Goal: Information Seeking & Learning: Find specific page/section

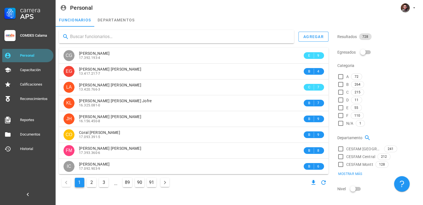
click at [21, 59] on div "Personal" at bounding box center [35, 55] width 31 height 9
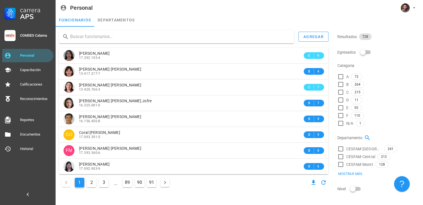
click at [97, 36] on input "text" at bounding box center [179, 36] width 219 height 9
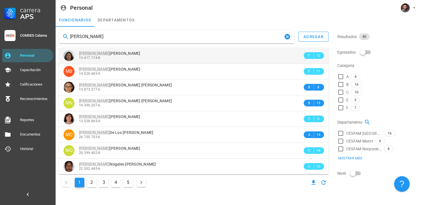
type input "[PERSON_NAME]"
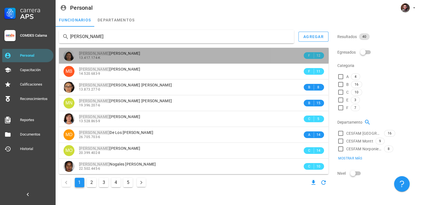
click at [109, 56] on div "13.417.174-K" at bounding box center [190, 58] width 223 height 4
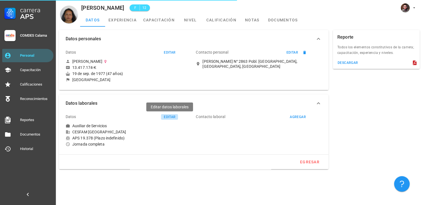
click at [163, 117] on div "editar" at bounding box center [169, 117] width 12 height 4
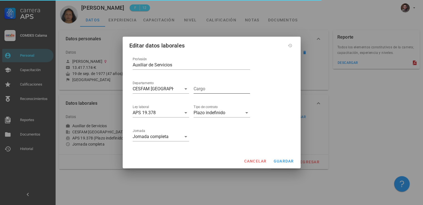
click at [217, 88] on input "Cargo" at bounding box center [221, 88] width 56 height 9
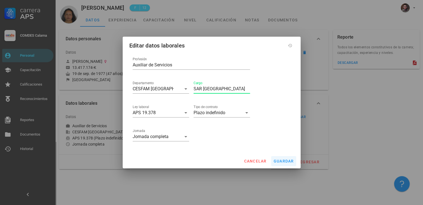
type input "SAR [GEOGRAPHIC_DATA]"
click at [281, 158] on button "guardar" at bounding box center [283, 161] width 25 height 10
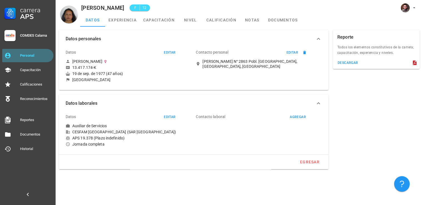
click at [32, 55] on div "Personal" at bounding box center [35, 55] width 31 height 4
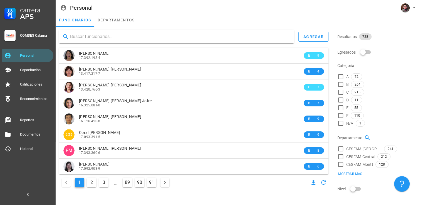
click at [114, 37] on input "text" at bounding box center [179, 36] width 219 height 9
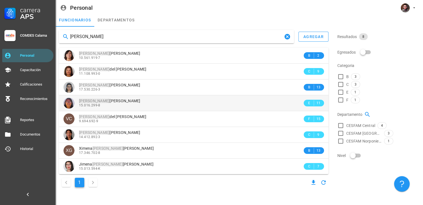
type input "[PERSON_NAME]"
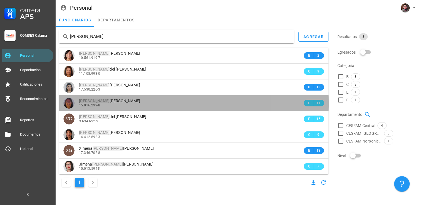
click at [134, 107] on div "15.016.299-8" at bounding box center [190, 105] width 223 height 4
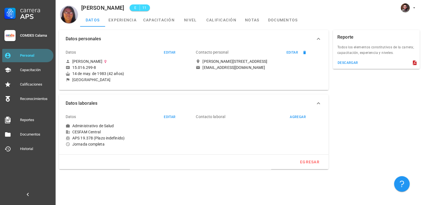
click at [31, 55] on div "Personal" at bounding box center [35, 55] width 31 height 4
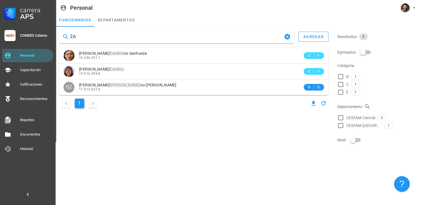
type input "Z"
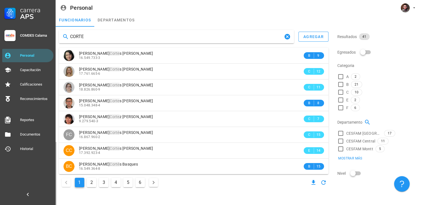
click at [149, 39] on input "CORTE" at bounding box center [176, 36] width 213 height 9
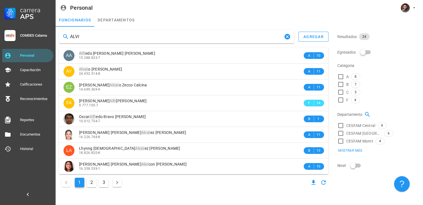
click at [112, 36] on input "ALVr" at bounding box center [176, 36] width 213 height 9
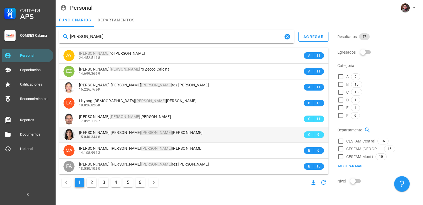
type input "[PERSON_NAME]"
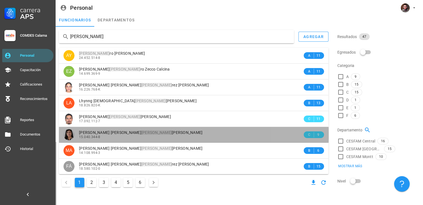
click at [157, 132] on div "[PERSON_NAME] rez [PERSON_NAME]" at bounding box center [190, 132] width 223 height 5
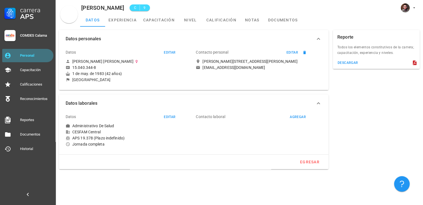
click at [32, 58] on div "Personal" at bounding box center [35, 55] width 31 height 9
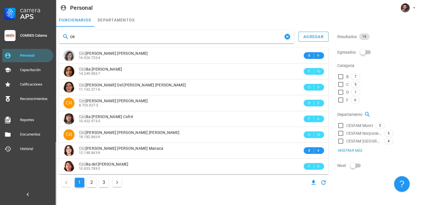
type input "c"
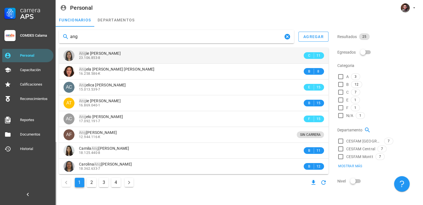
type input "ang"
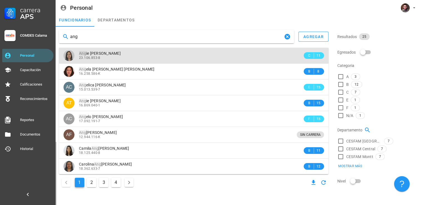
click at [114, 59] on div "23.106.853-8" at bounding box center [190, 58] width 223 height 4
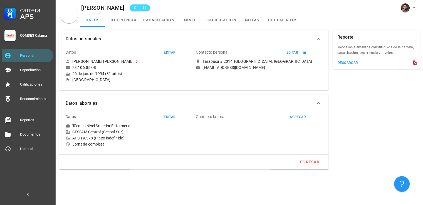
click at [99, 131] on div "CESFAM Central (Cecosf Sur)" at bounding box center [129, 131] width 126 height 5
drag, startPoint x: 130, startPoint y: 133, endPoint x: 73, endPoint y: 132, distance: 57.5
click at [73, 132] on div "CESFAM Central (Cecosf Sur)" at bounding box center [129, 131] width 126 height 5
click at [126, 133] on div "CESFAM Central (Cecosf Sur)" at bounding box center [129, 131] width 126 height 5
click at [29, 58] on div "Personal" at bounding box center [35, 55] width 31 height 9
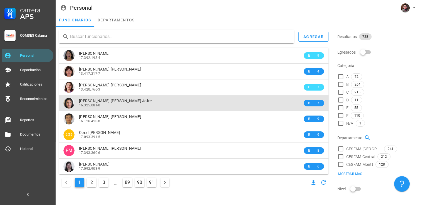
click at [108, 102] on span "[PERSON_NAME] [PERSON_NAME] Jofre" at bounding box center [115, 101] width 73 height 4
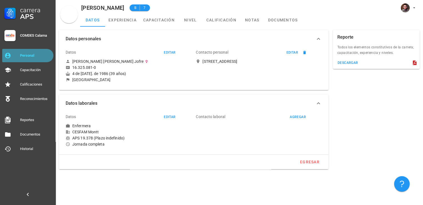
click at [17, 56] on link "Personal" at bounding box center [27, 55] width 51 height 13
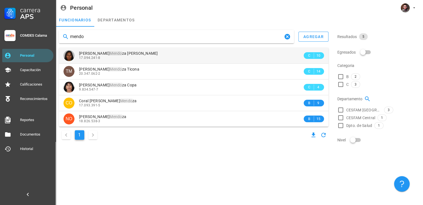
type input "mendo"
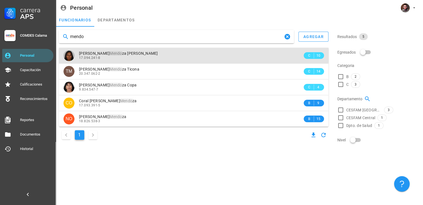
click at [102, 59] on div "17.094.241-8" at bounding box center [190, 58] width 223 height 4
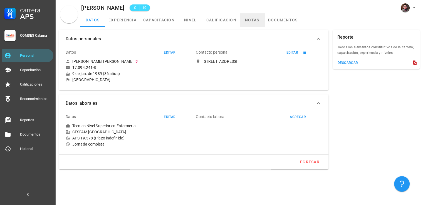
click at [254, 26] on link "notas" at bounding box center [252, 19] width 25 height 13
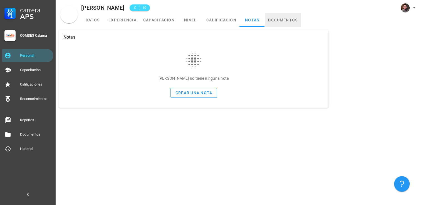
click at [269, 23] on link "documentos" at bounding box center [283, 19] width 36 height 13
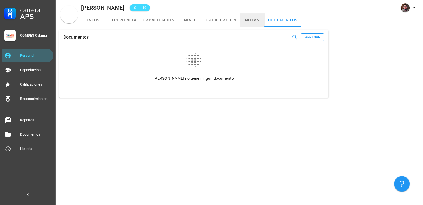
click at [246, 24] on link "notas" at bounding box center [252, 19] width 25 height 13
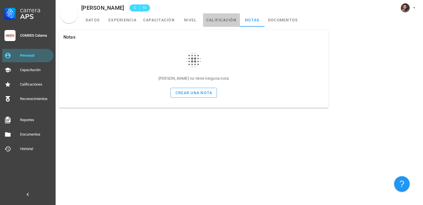
click at [229, 24] on link "calificación" at bounding box center [221, 19] width 37 height 13
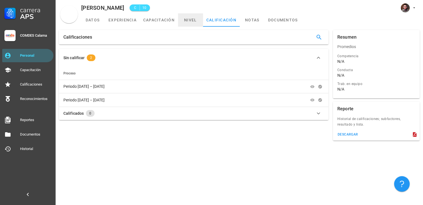
click at [181, 21] on link "nivel" at bounding box center [190, 19] width 25 height 13
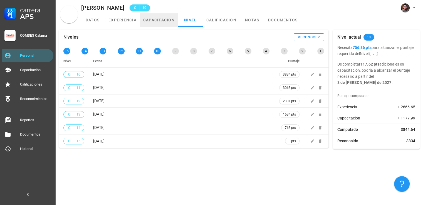
click at [153, 23] on link "capacitación" at bounding box center [159, 19] width 38 height 13
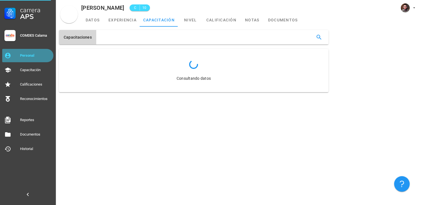
click at [26, 58] on div "Personal" at bounding box center [35, 55] width 31 height 9
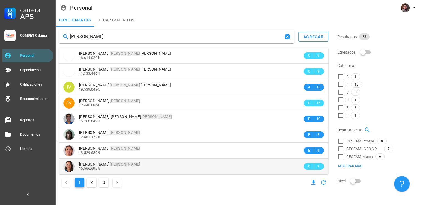
type input "[PERSON_NAME]"
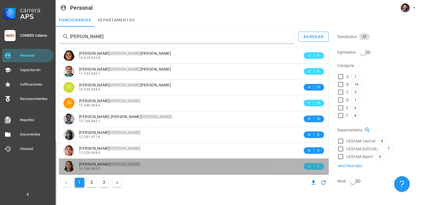
click at [156, 171] on div "[PERSON_NAME] [PERSON_NAME] 16.566.692-5" at bounding box center [190, 166] width 223 height 15
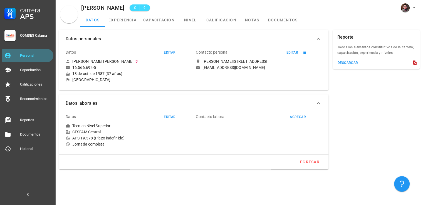
click at [21, 56] on div "Personal" at bounding box center [35, 55] width 31 height 4
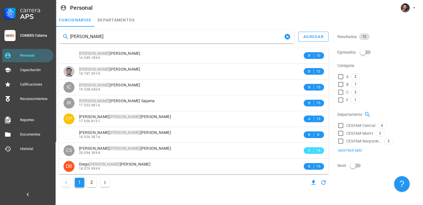
type input "[PERSON_NAME]"
